Goal: Transaction & Acquisition: Purchase product/service

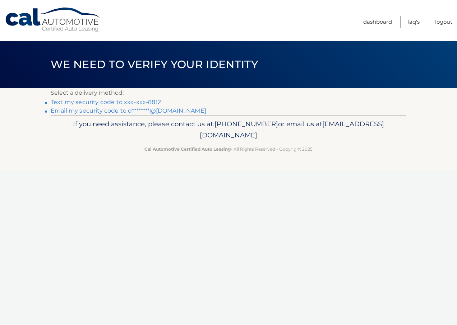
click at [94, 101] on link "Text my security code to xxx-xxx-8812" at bounding box center [106, 102] width 110 height 7
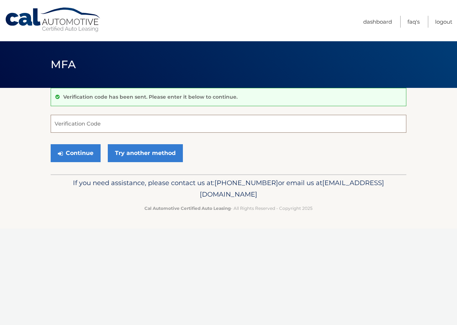
click at [85, 124] on input "Verification Code" at bounding box center [228, 124] width 355 height 18
type input "866371"
click at [74, 152] on button "Continue" at bounding box center [76, 153] width 50 height 18
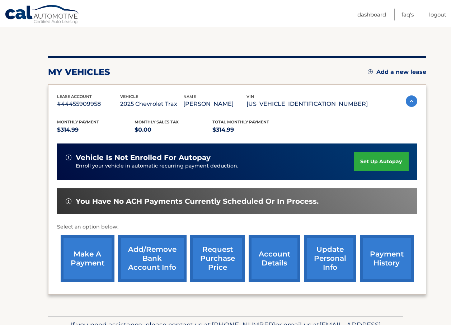
scroll to position [72, 0]
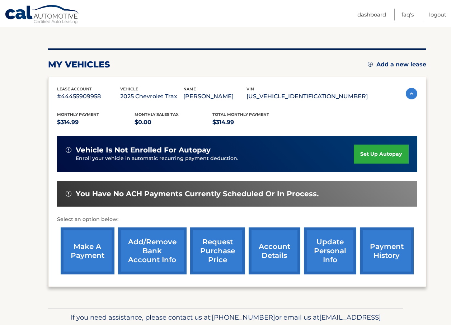
click at [82, 246] on link "make a payment" at bounding box center [88, 251] width 54 height 47
click at [81, 250] on link "make a payment" at bounding box center [88, 251] width 54 height 47
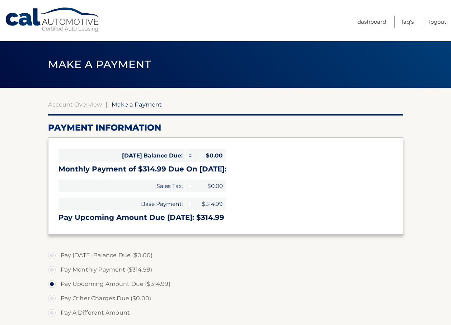
select select "MTViOGY4YmItZGJkNS00MzMxLThlZDEtOGFhNDQ5ZjVmNDRi"
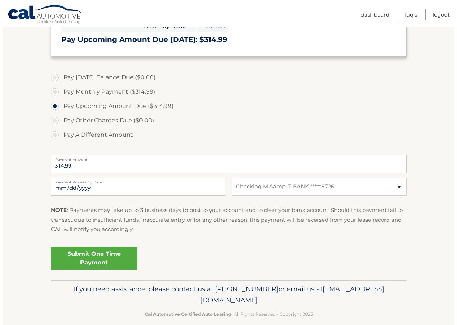
scroll to position [180, 0]
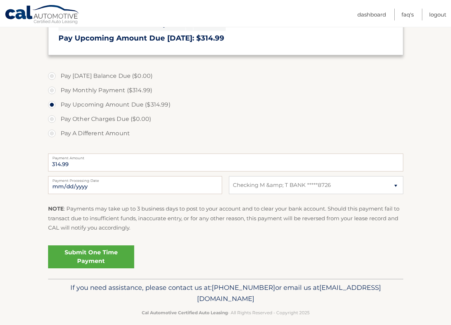
click at [86, 250] on link "Submit One Time Payment" at bounding box center [91, 257] width 86 height 23
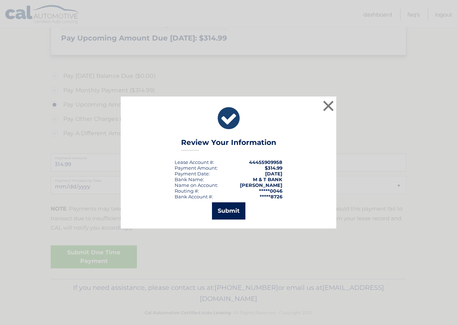
click at [223, 210] on button "Submit" at bounding box center [228, 211] width 33 height 17
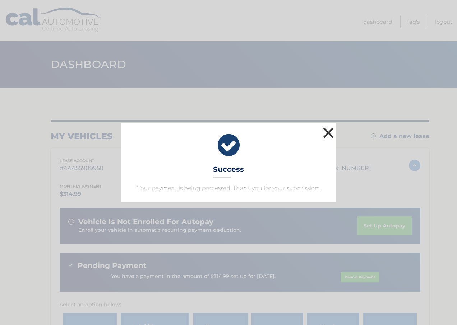
click at [326, 130] on button "×" at bounding box center [328, 133] width 14 height 14
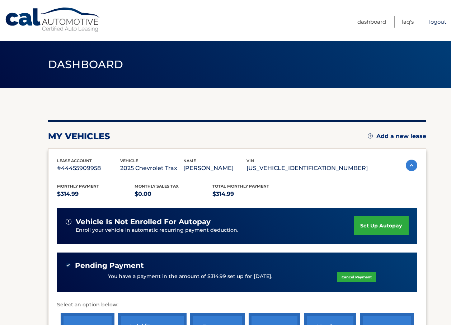
click at [433, 20] on link "Logout" at bounding box center [437, 22] width 17 height 12
